Goal: Transaction & Acquisition: Purchase product/service

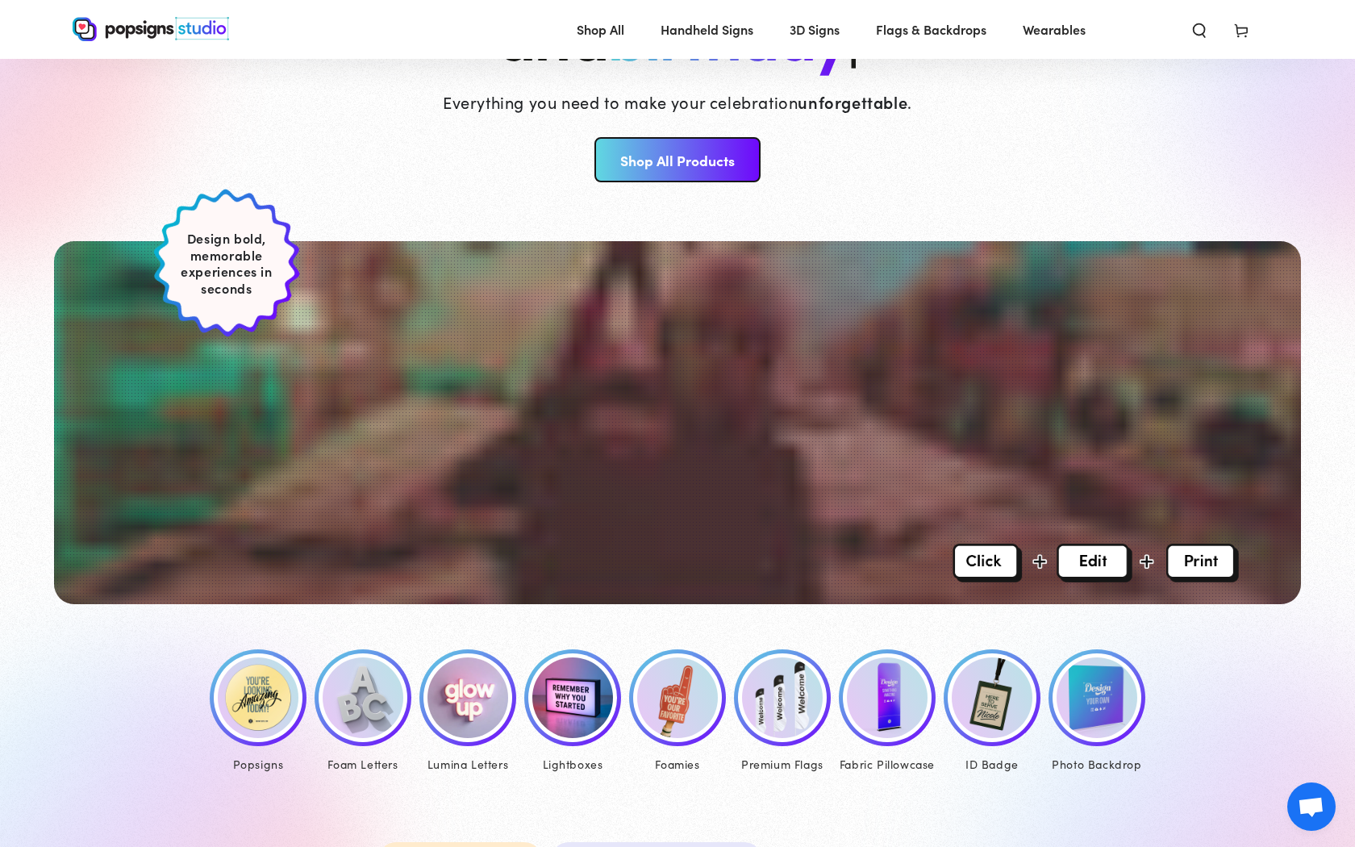
scroll to position [247, 0]
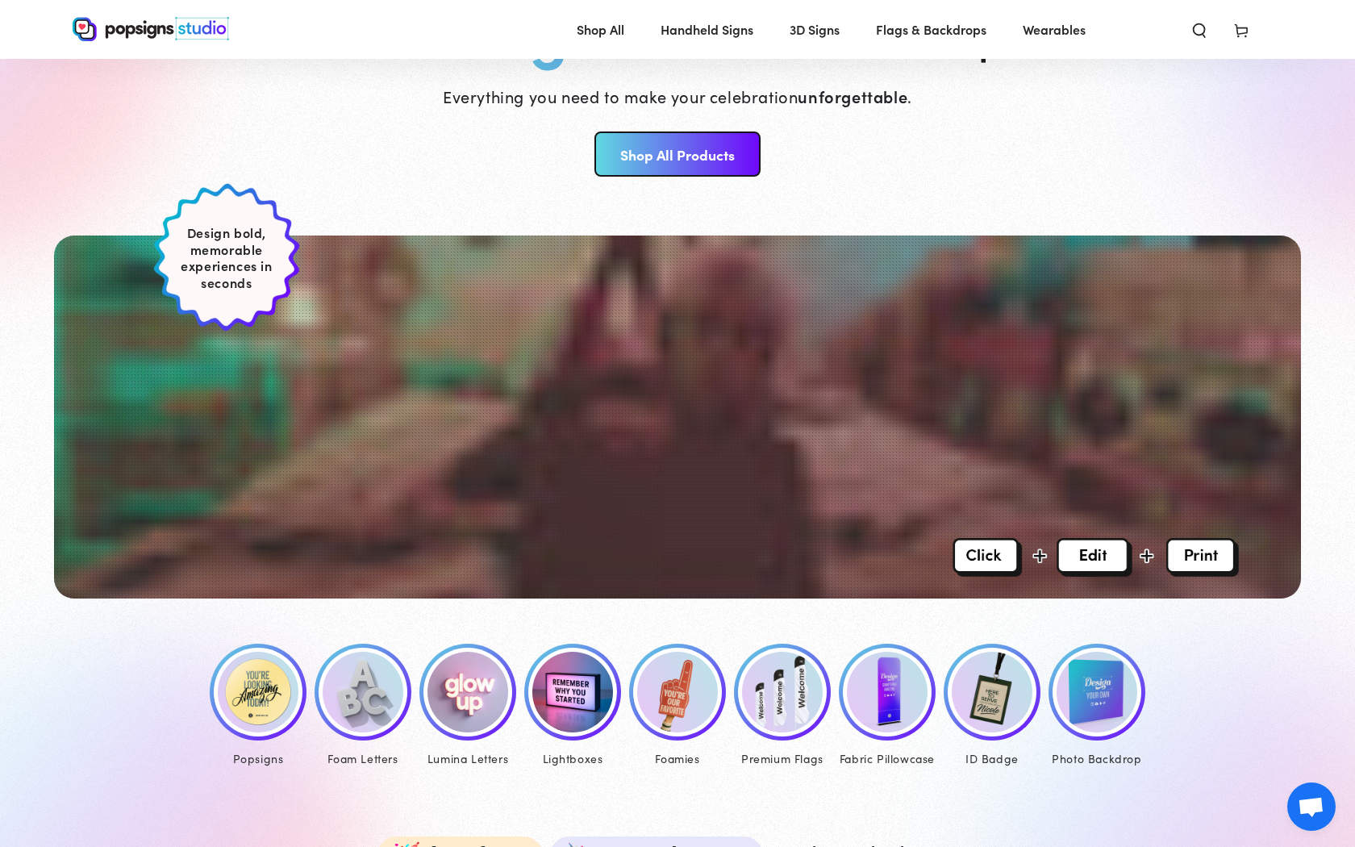
click at [240, 677] on img at bounding box center [258, 692] width 81 height 81
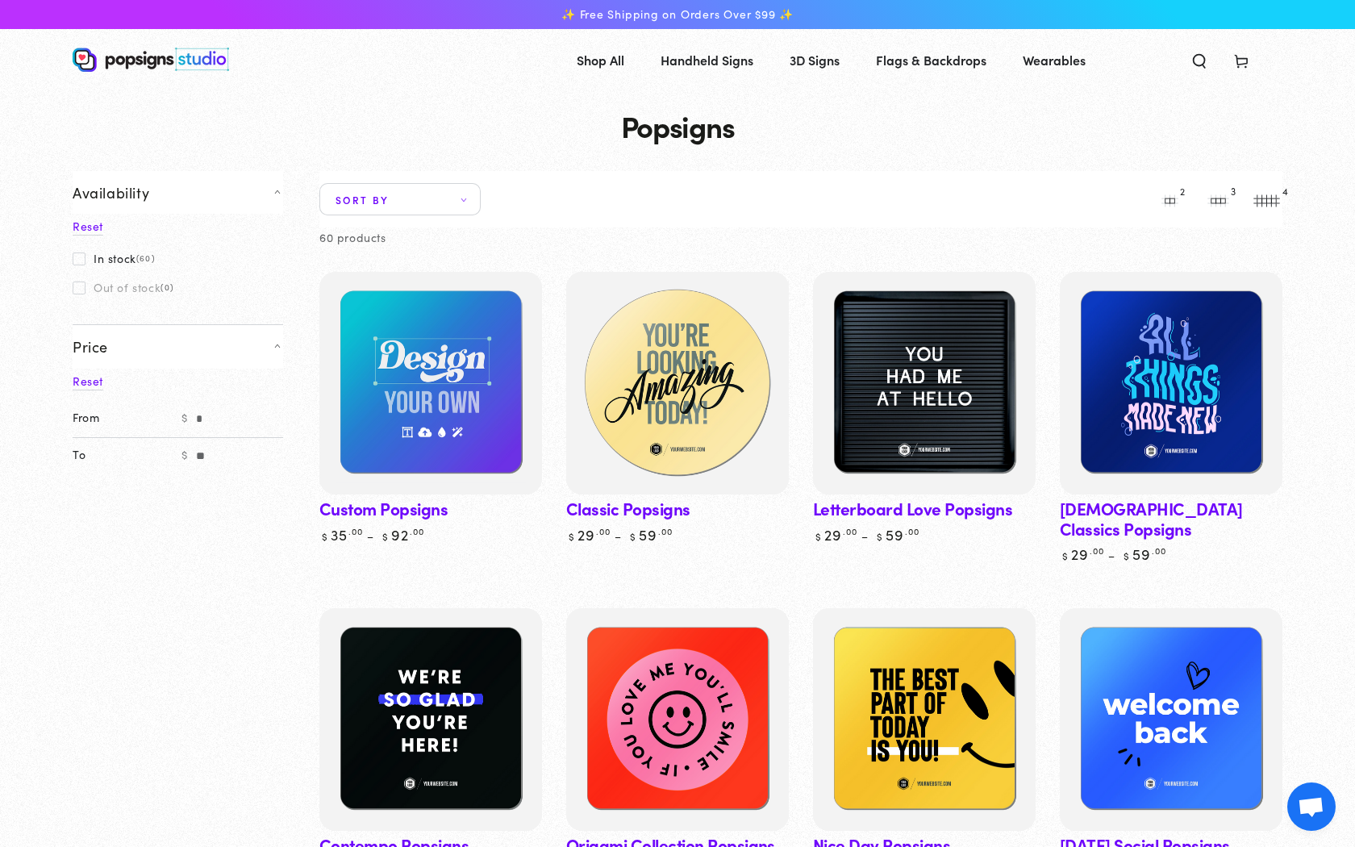
click at [676, 384] on img at bounding box center [677, 383] width 229 height 229
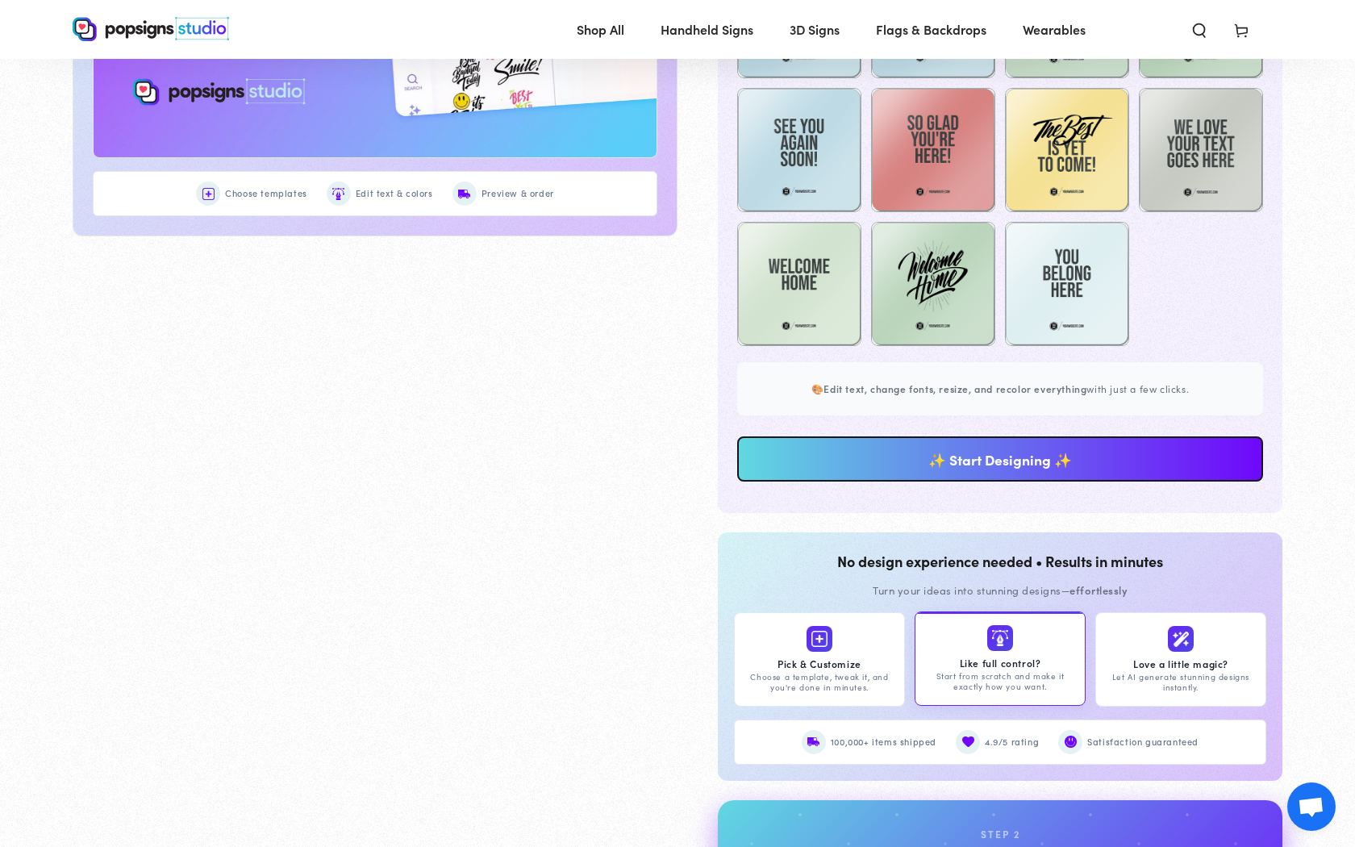
scroll to position [1431, 0]
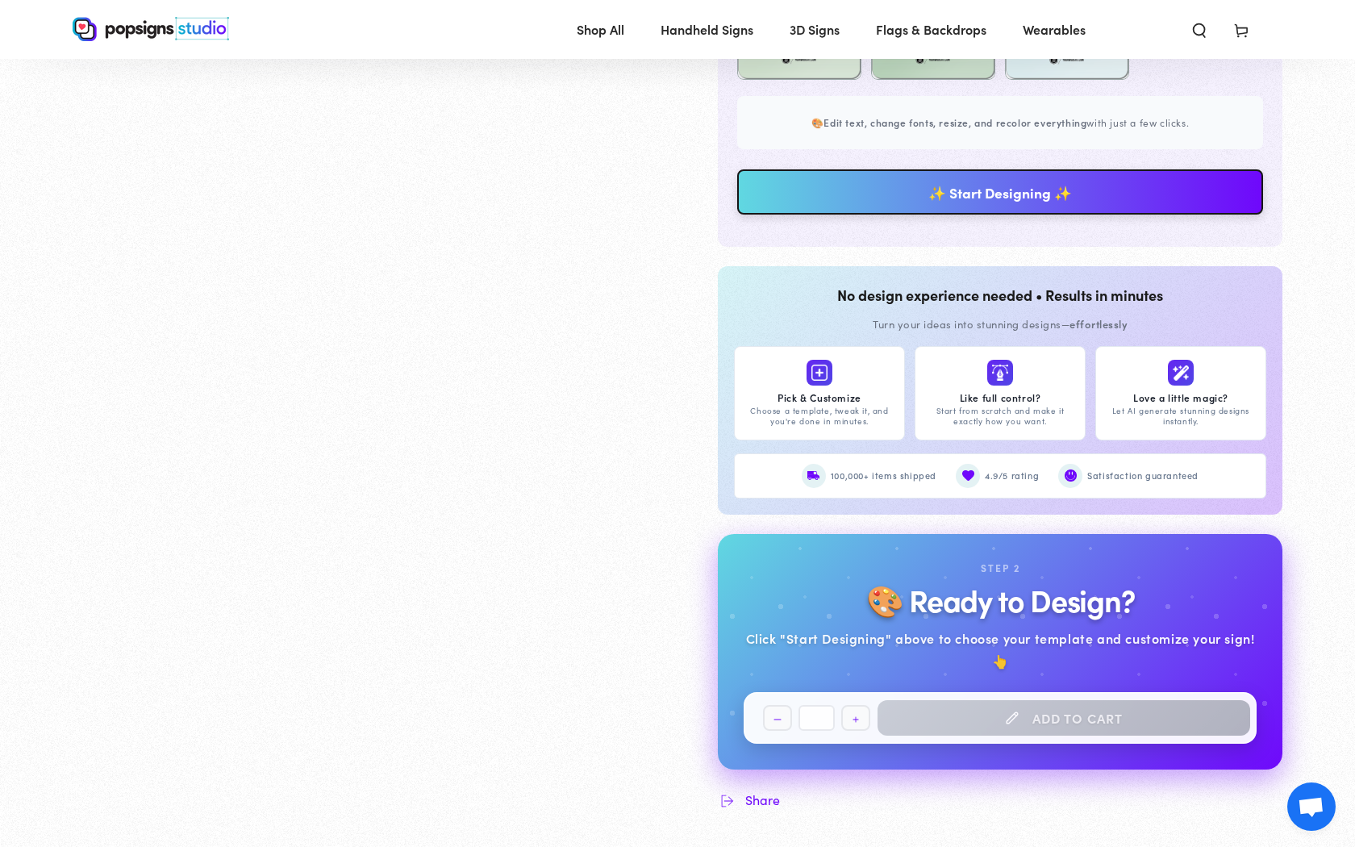
click at [878, 206] on link "✨ Start Designing ✨" at bounding box center [1000, 191] width 526 height 45
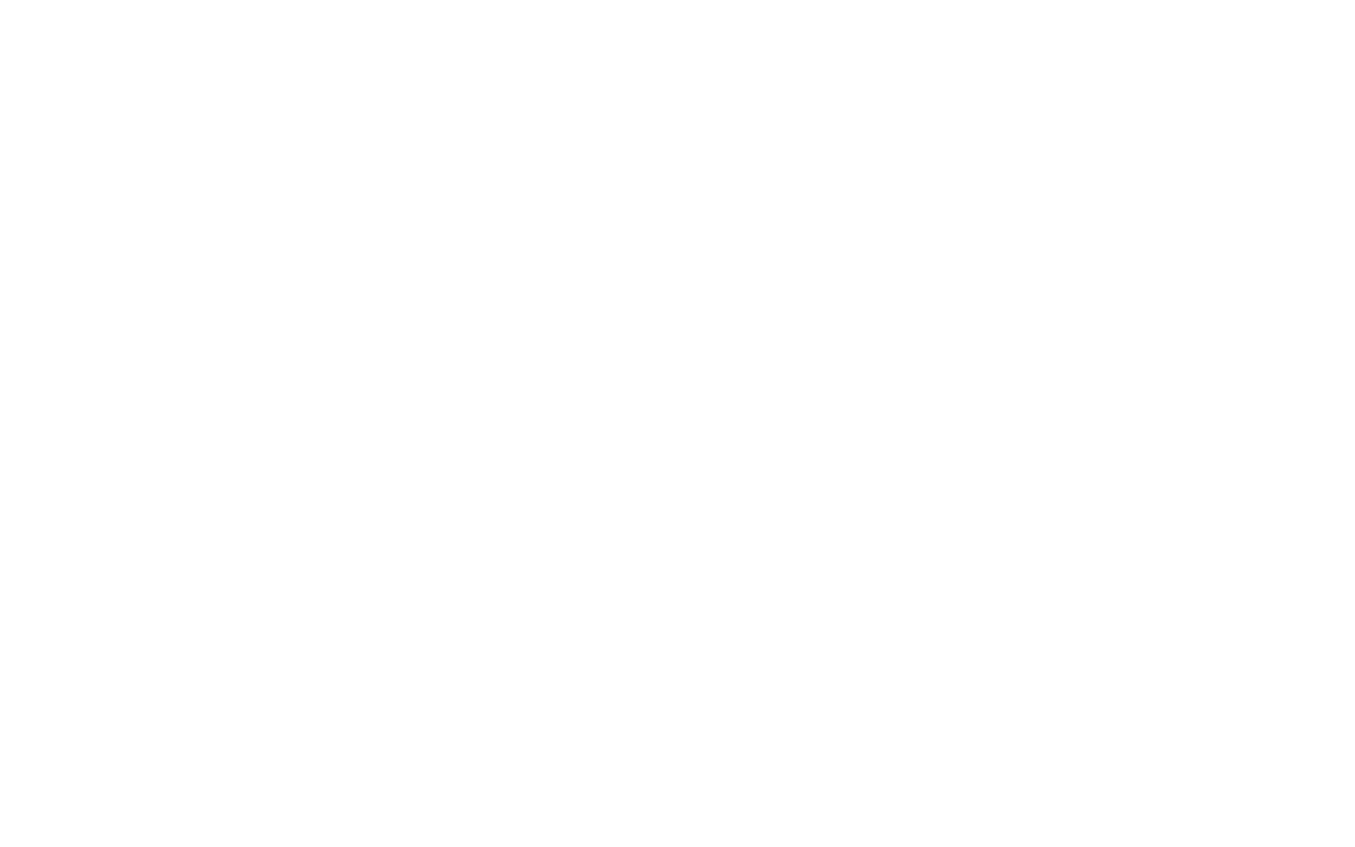
scroll to position [0, 0]
type textarea "An ancient tree with a door leading to a magical world"
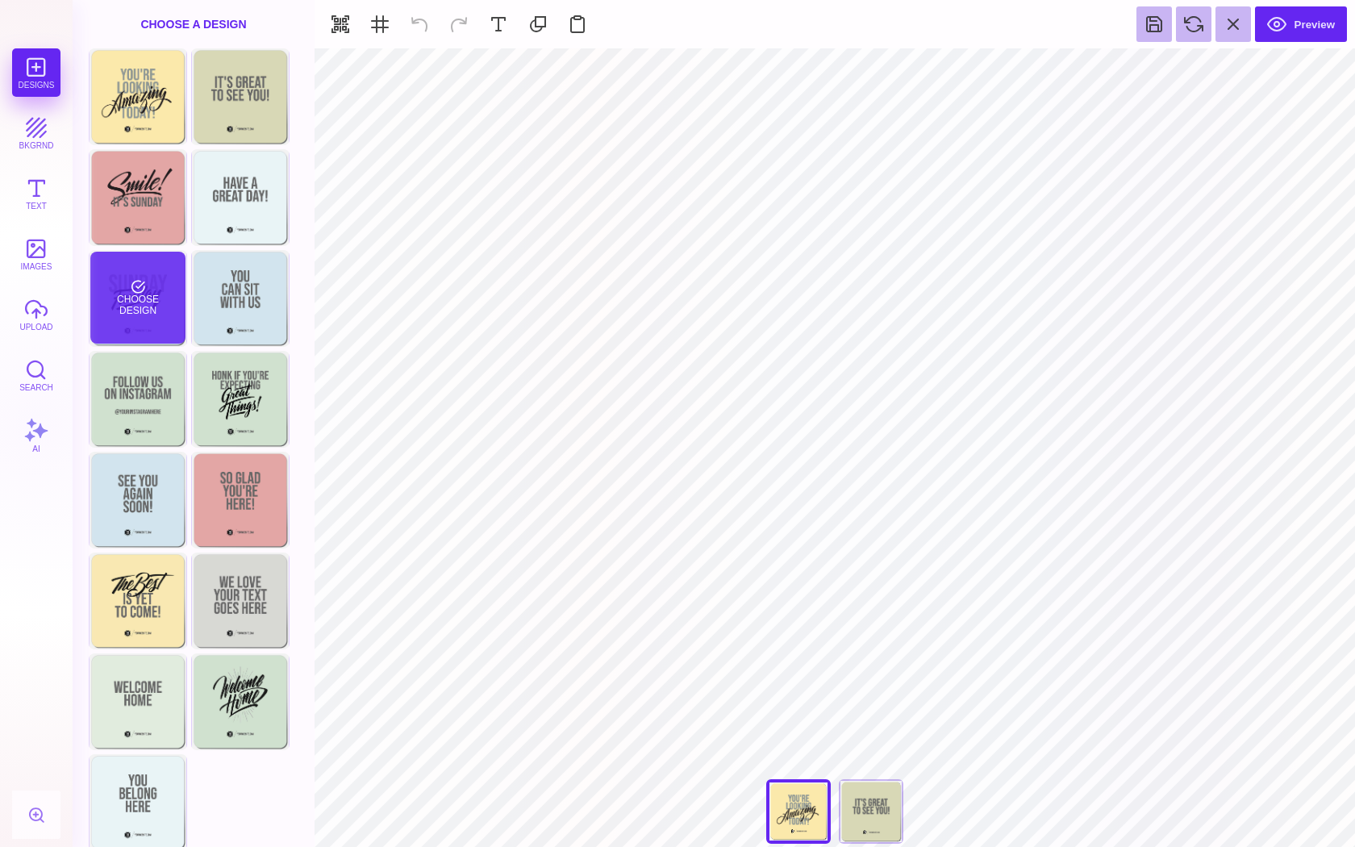
click at [143, 275] on div "Choose Design" at bounding box center [137, 298] width 94 height 92
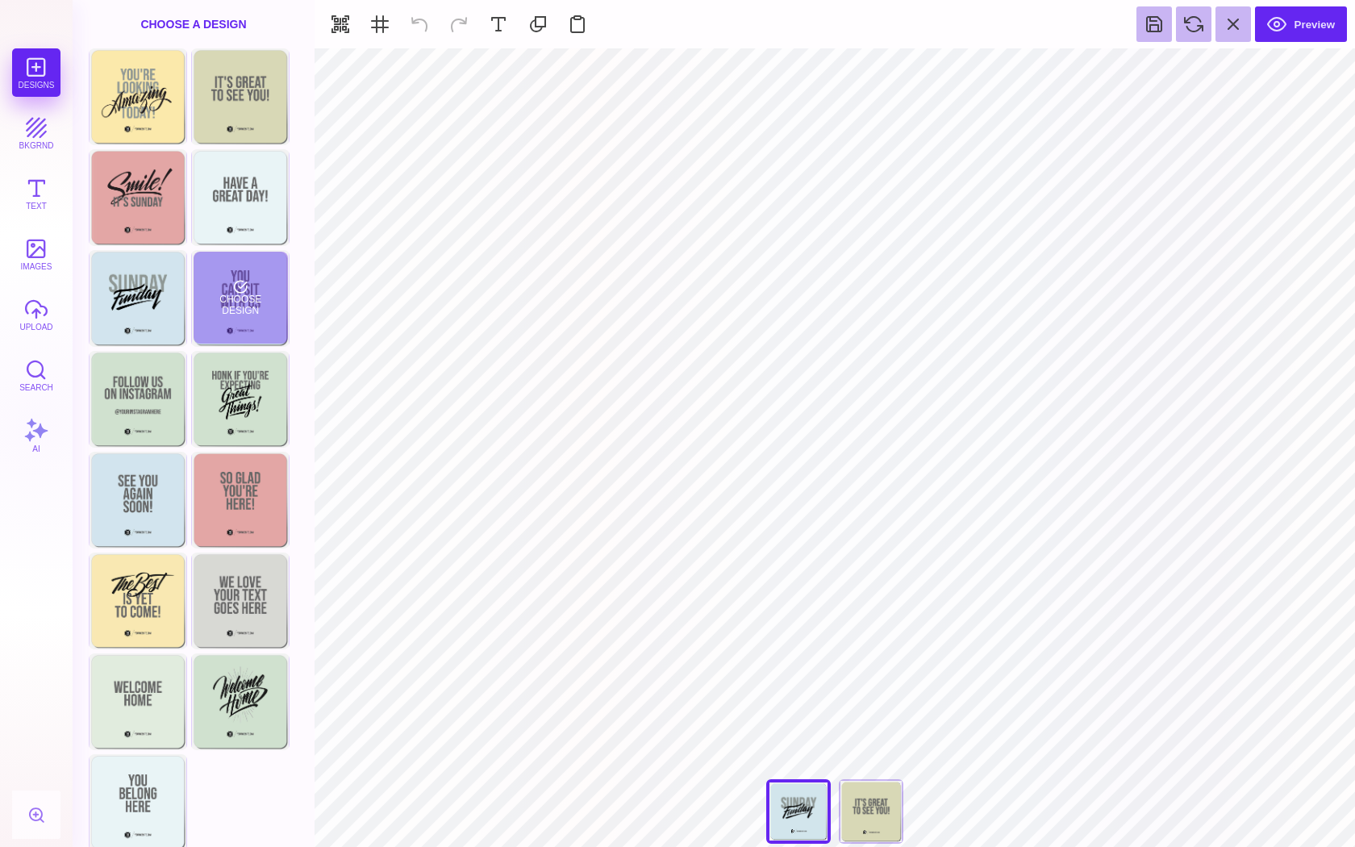
type input "#D2E5EC"
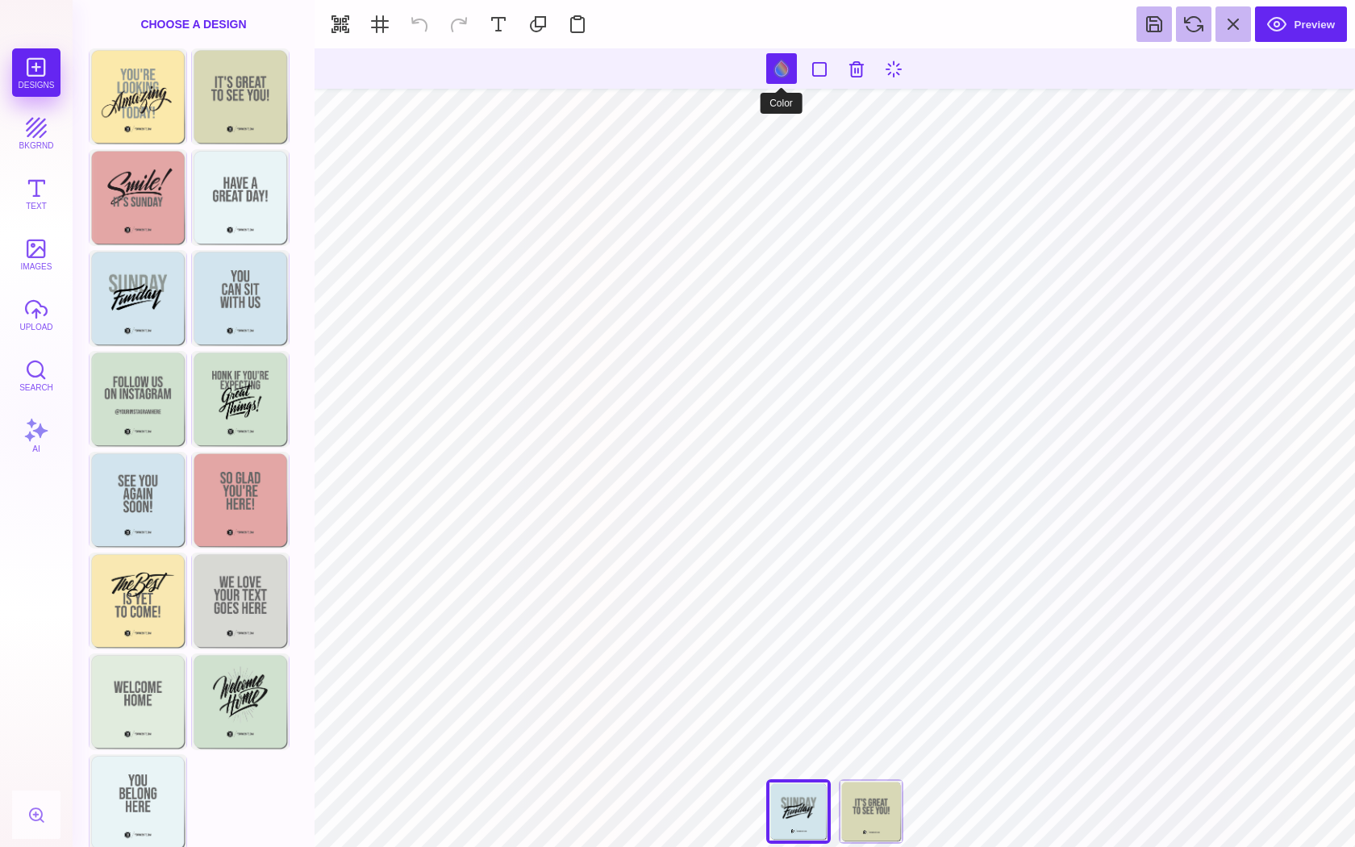
click at [786, 73] on button at bounding box center [781, 68] width 31 height 31
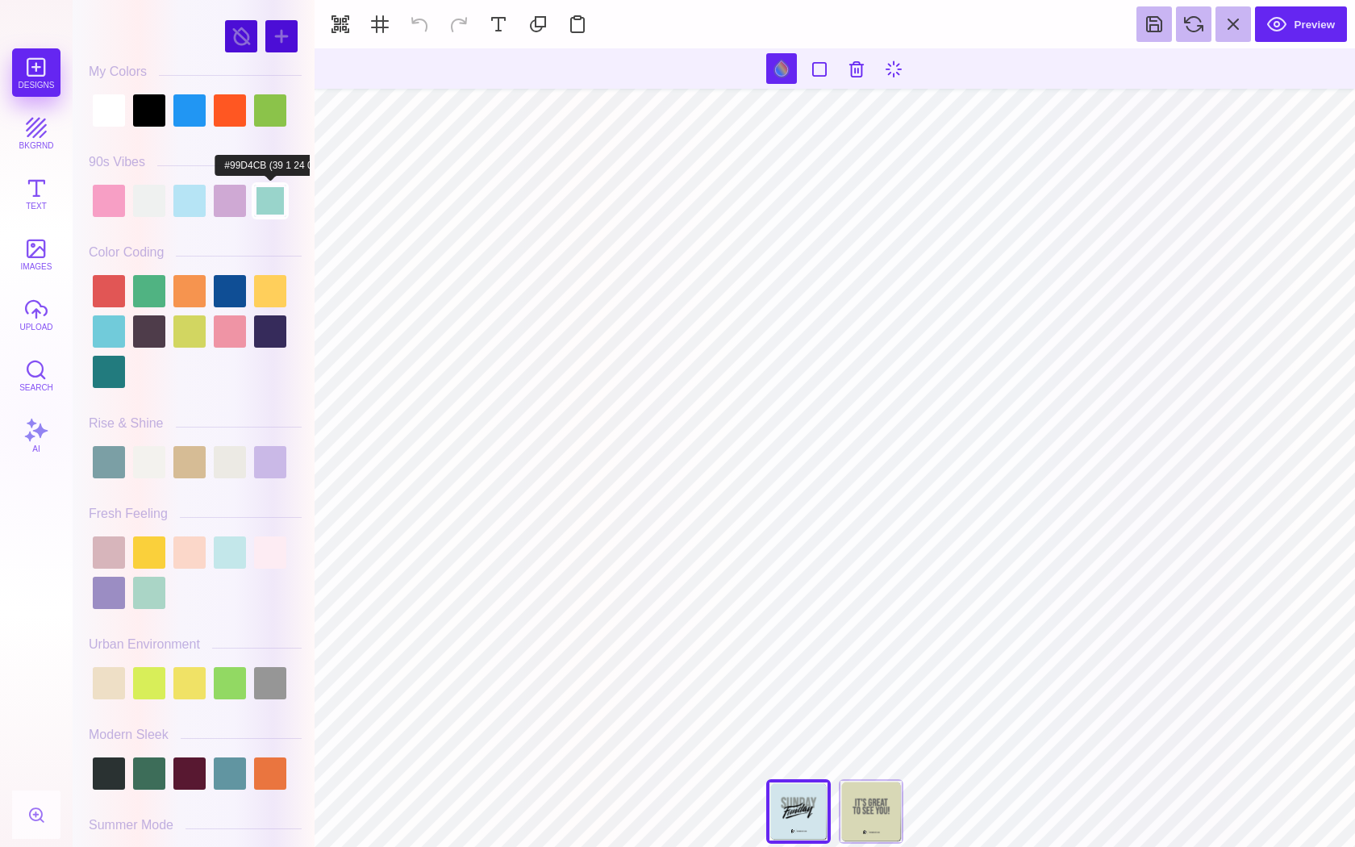
click at [283, 198] on div at bounding box center [270, 201] width 32 height 32
type input "#8F9895"
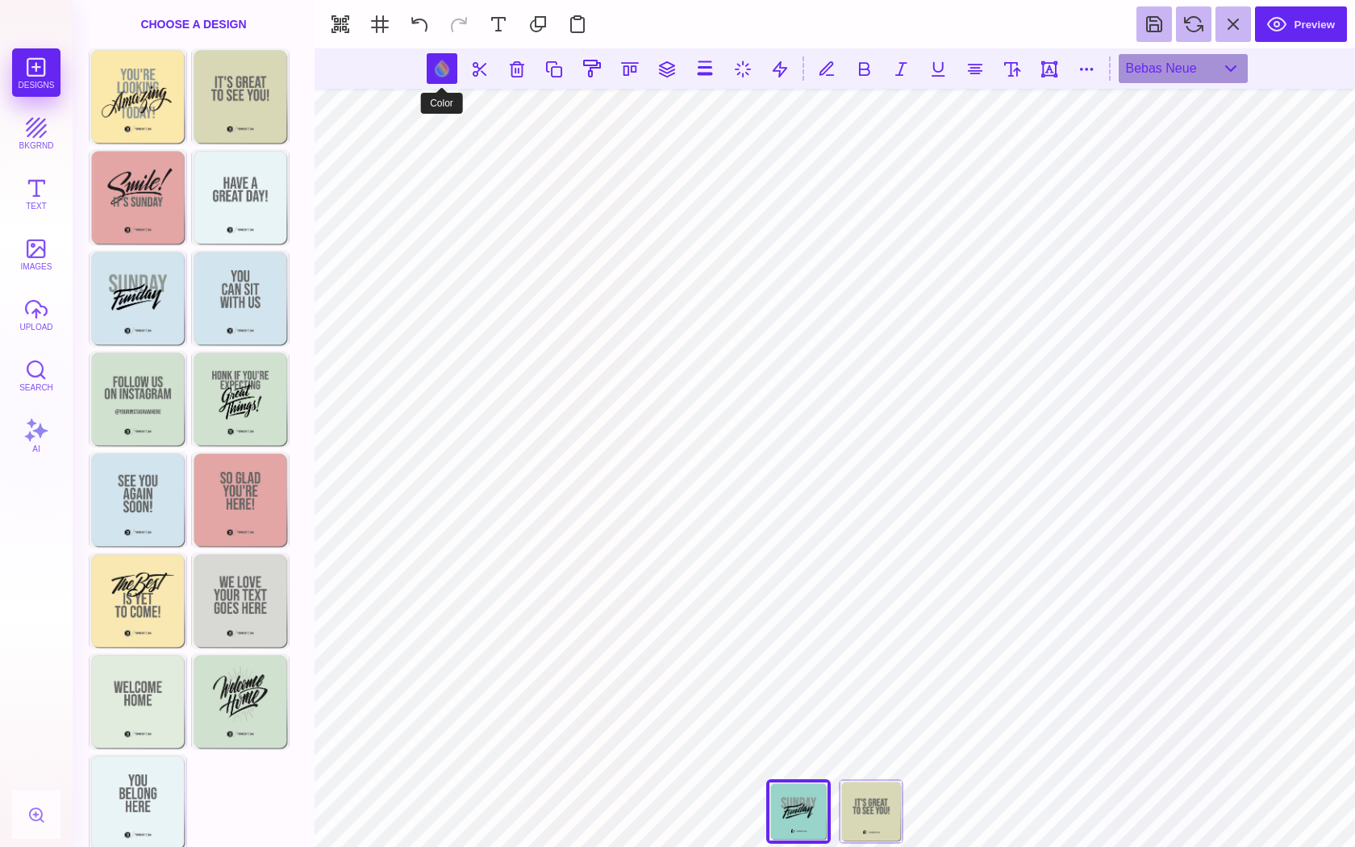
click at [440, 74] on button at bounding box center [442, 68] width 31 height 31
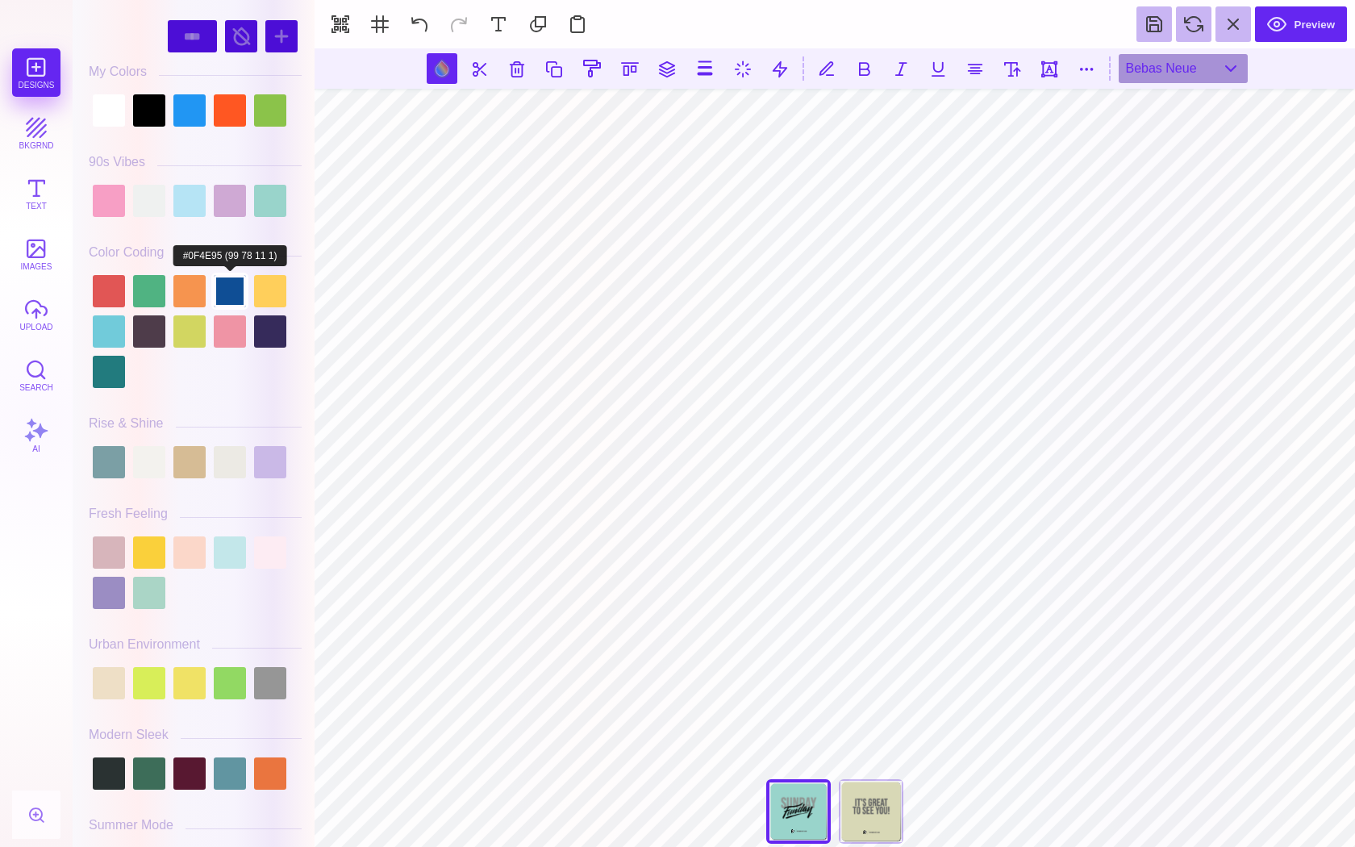
click at [222, 279] on div at bounding box center [230, 291] width 32 height 32
type input "#0F4E95"
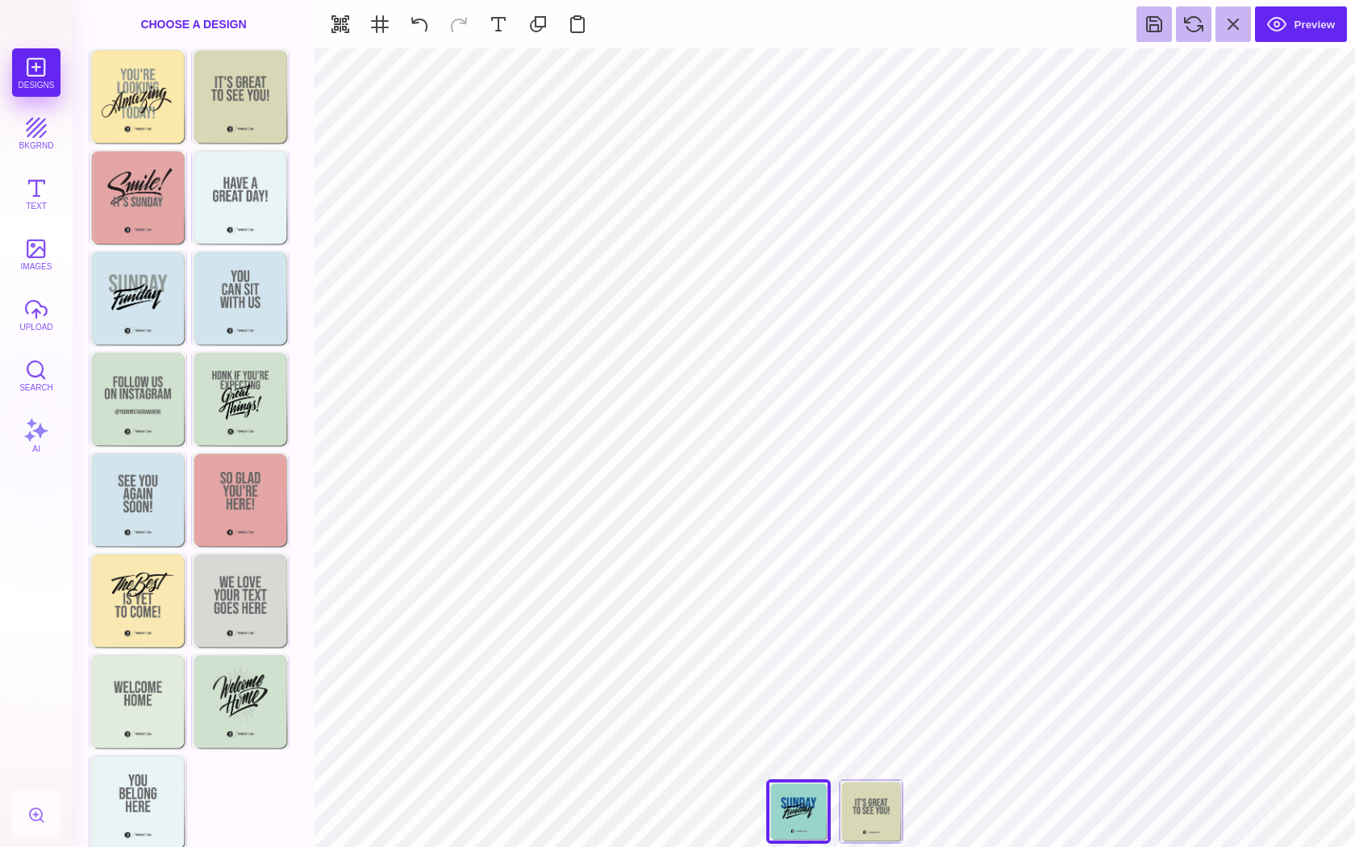
type input "#0F4E95"
click at [52, 197] on button "Text" at bounding box center [36, 193] width 48 height 48
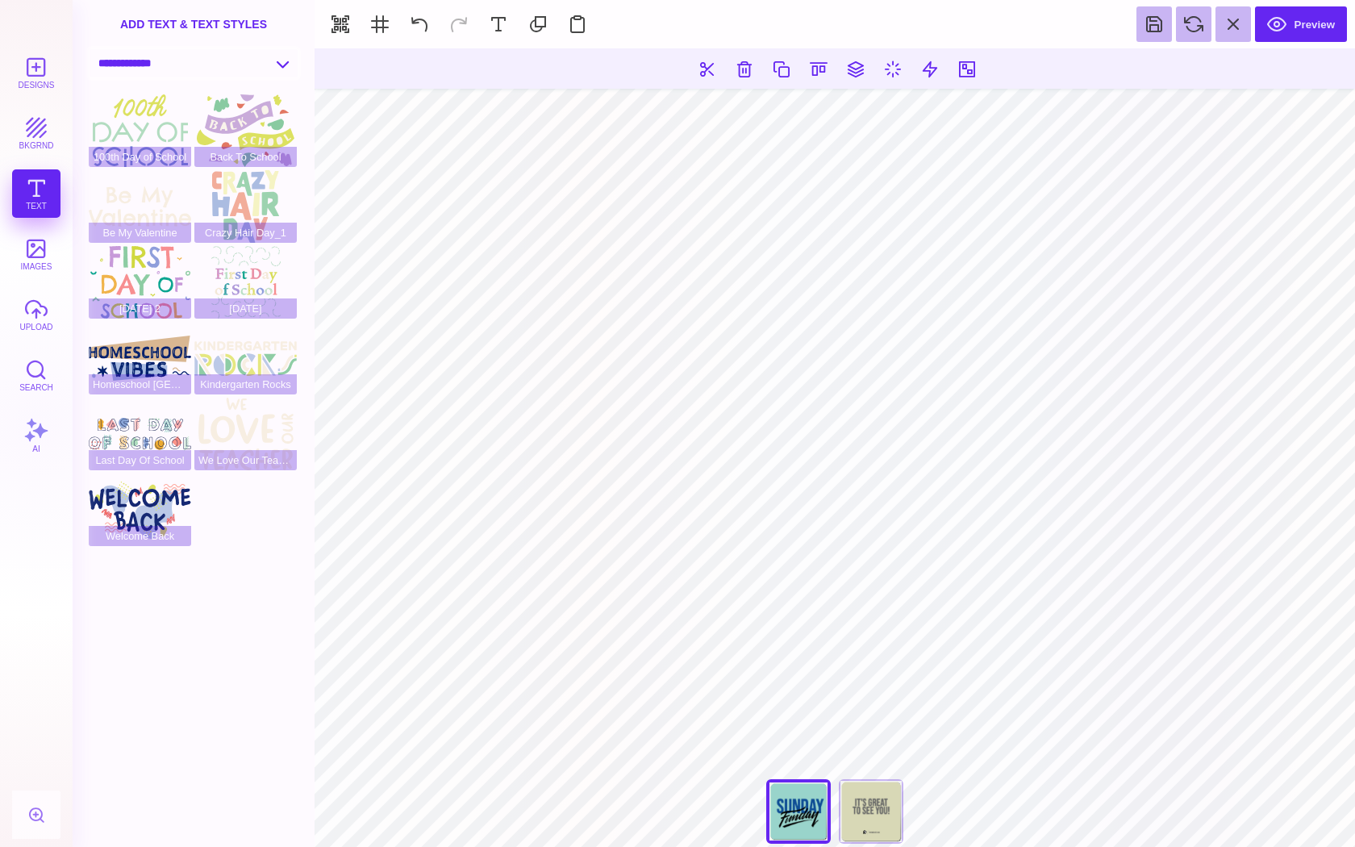
click at [177, 66] on select "**********" at bounding box center [194, 63] width 208 height 28
select select "**********"
click at [90, 49] on select "**********" at bounding box center [194, 63] width 208 height 28
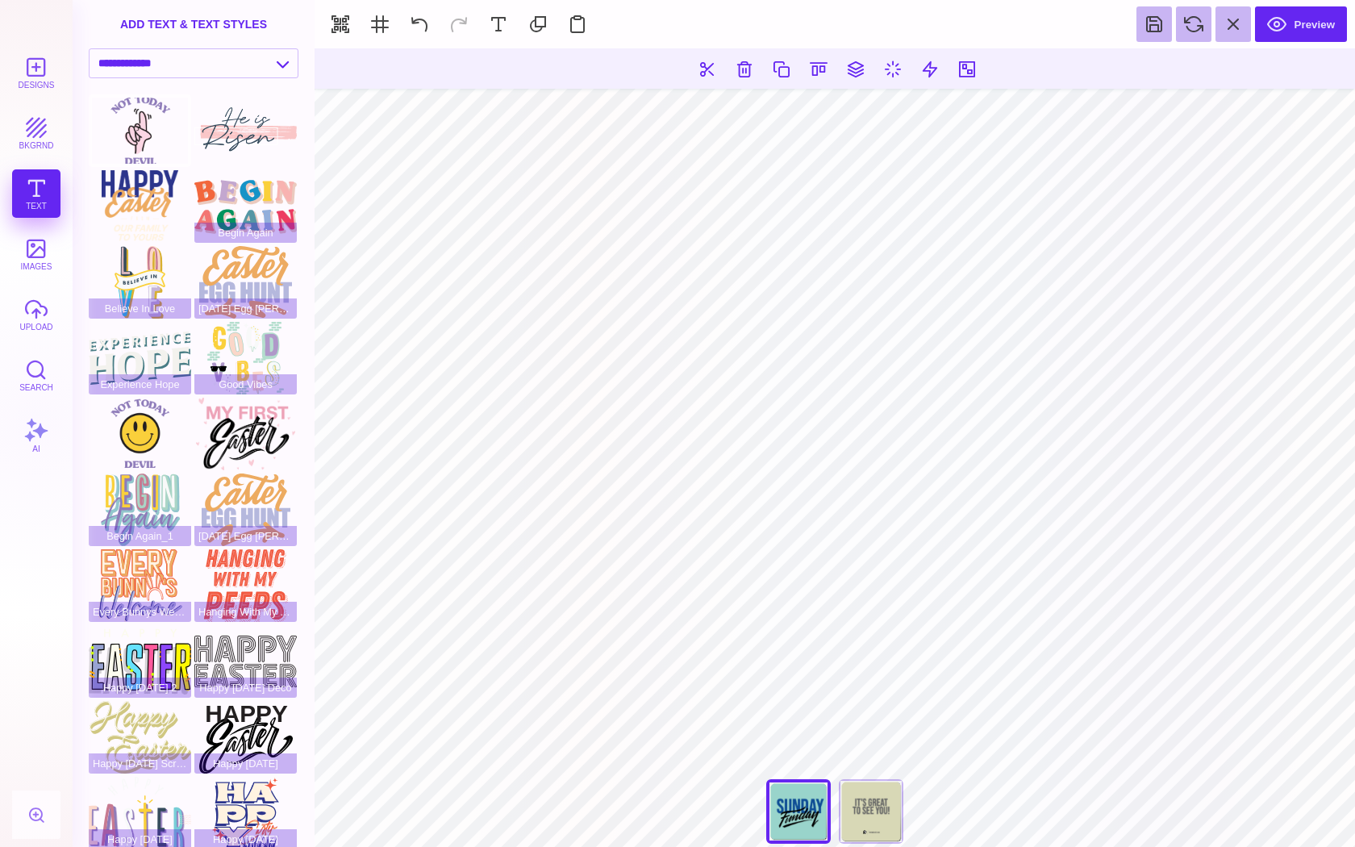
click at [151, 126] on div at bounding box center [140, 130] width 102 height 73
click at [1186, 32] on button at bounding box center [1193, 23] width 35 height 35
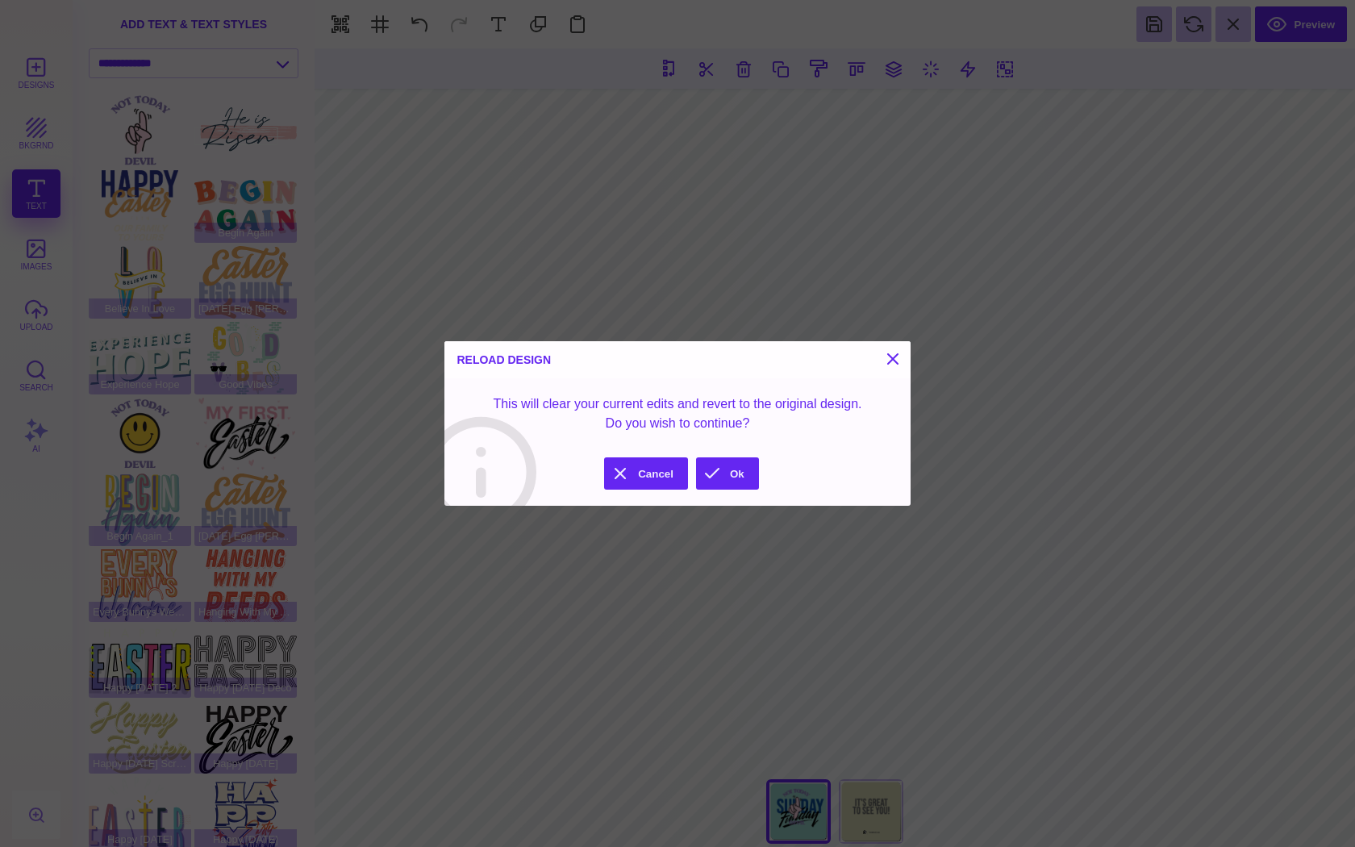
click at [711, 477] on button "Ok" at bounding box center [727, 473] width 63 height 32
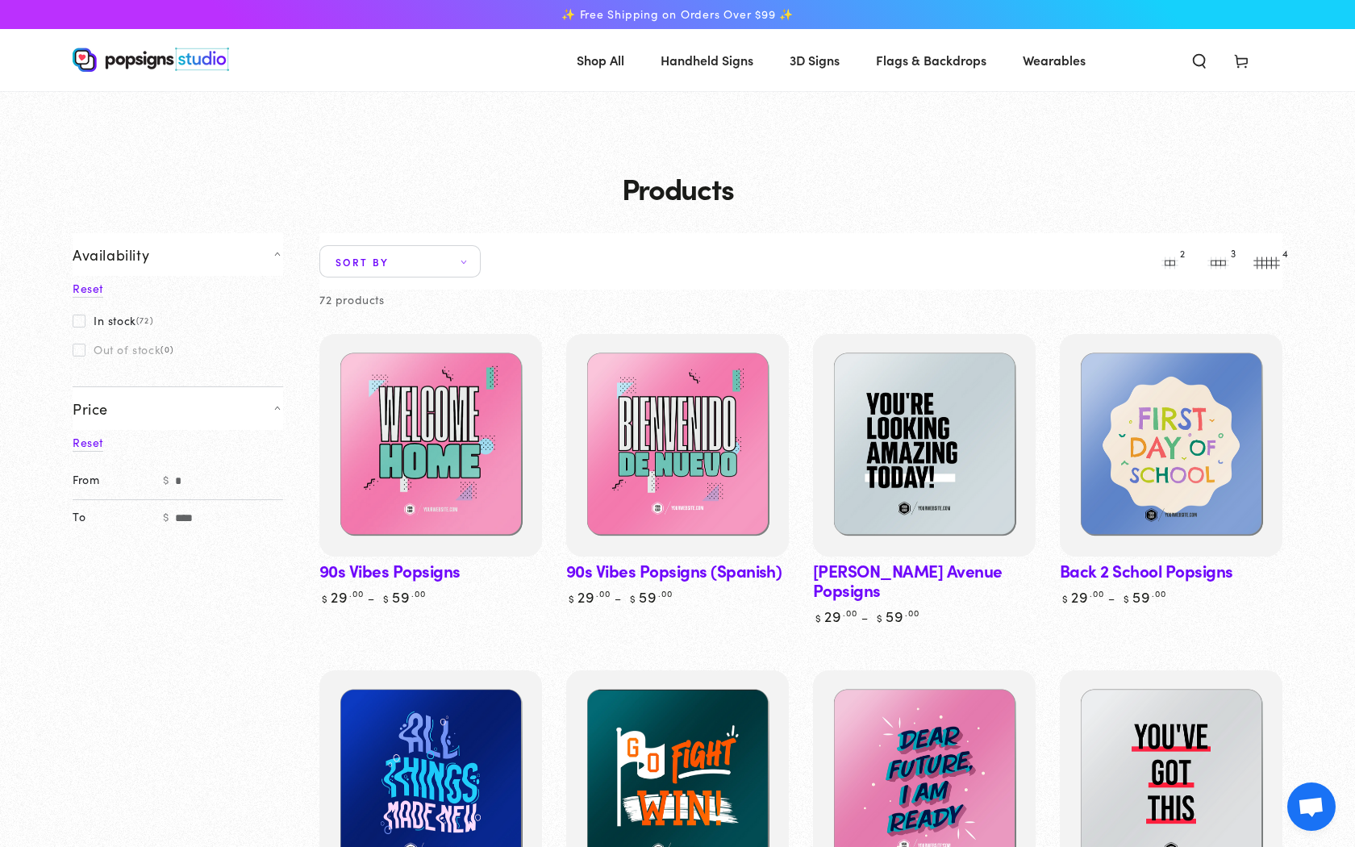
click at [187, 62] on img at bounding box center [151, 60] width 156 height 24
